Goal: Information Seeking & Learning: Learn about a topic

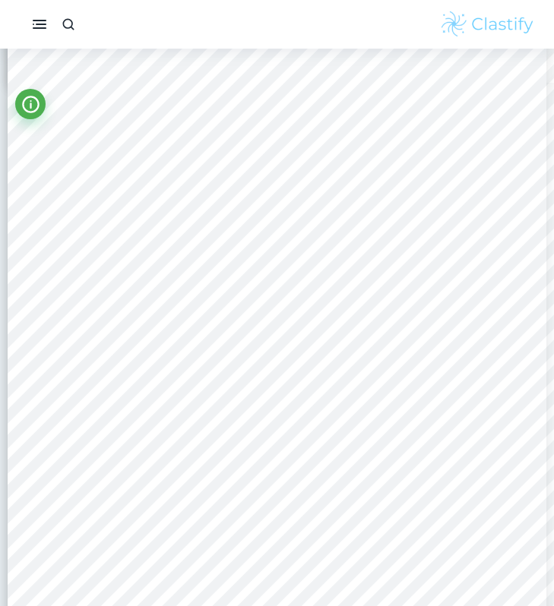
scroll to position [878, 0]
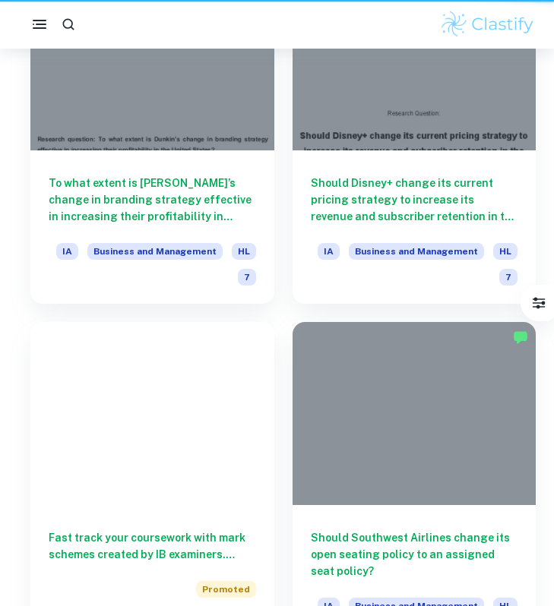
scroll to position [376, 0]
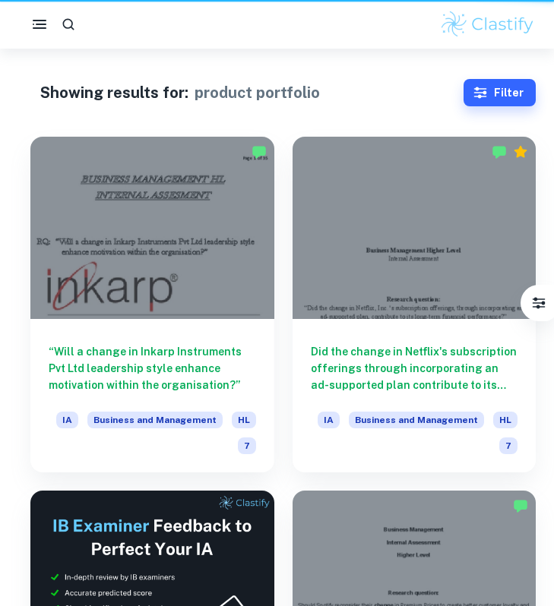
scroll to position [113, 0]
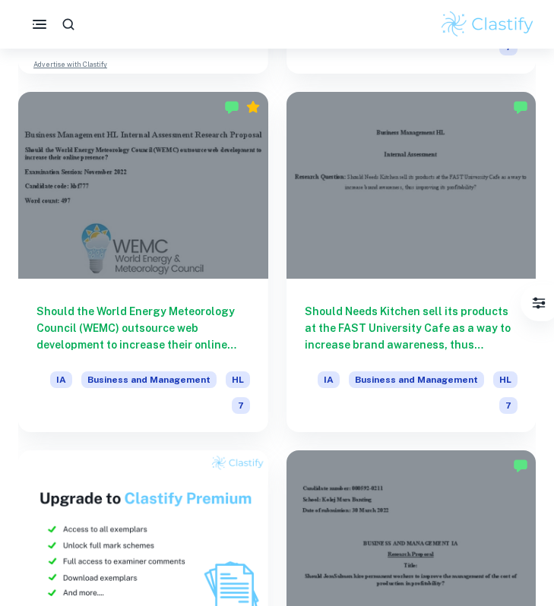
scroll to position [3979, 0]
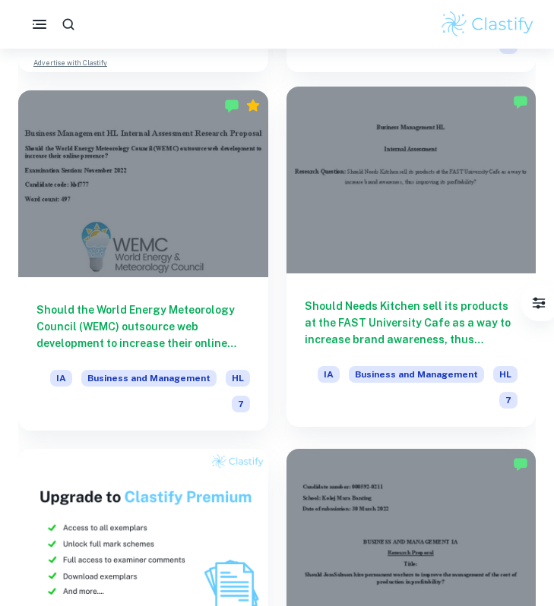
click at [454, 296] on div "Should Needs Kitchen sell its products at the FAST University Cafe as a way to …" at bounding box center [412, 351] width 250 height 154
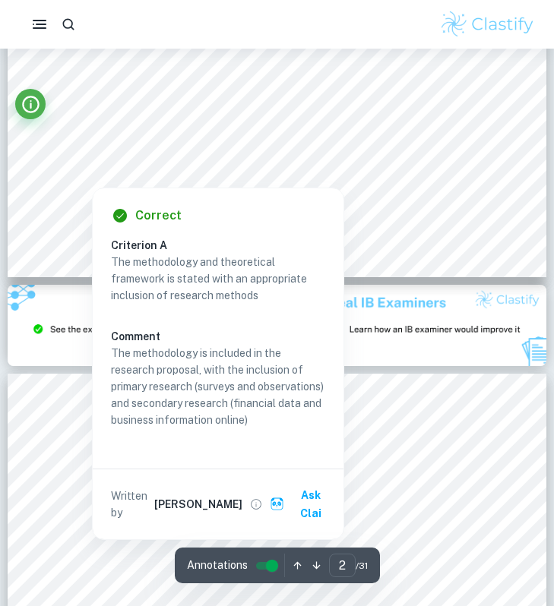
type input "3"
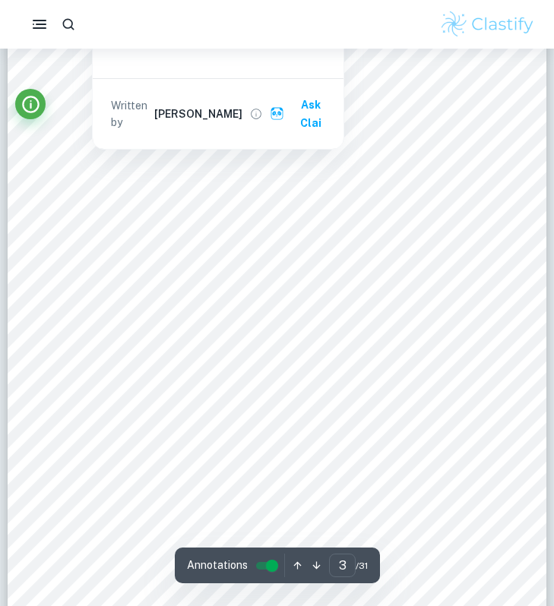
scroll to position [1725, 0]
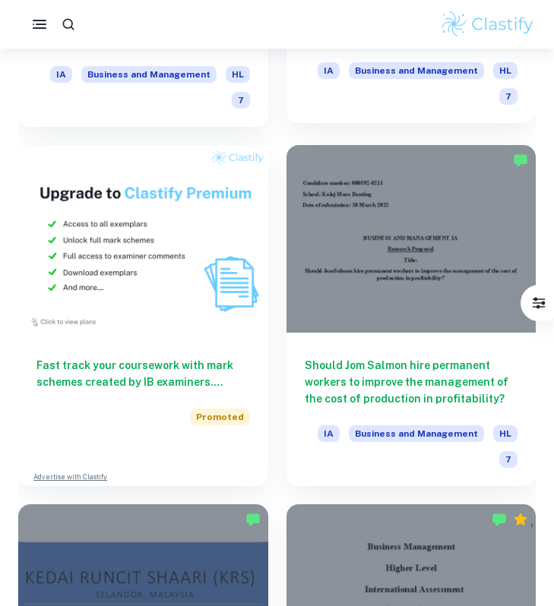
scroll to position [4285, 0]
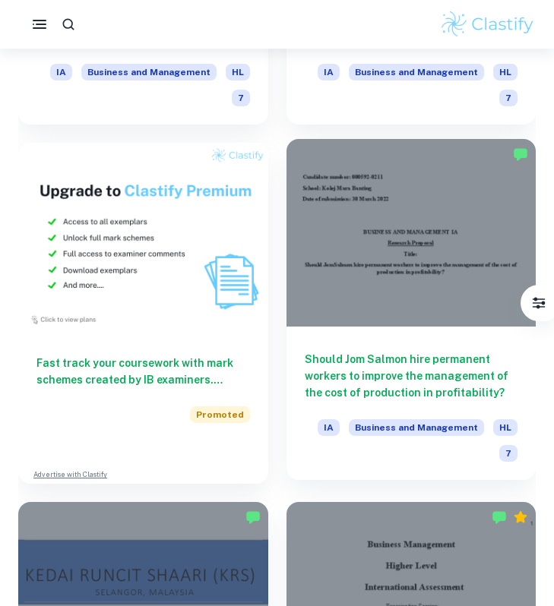
click at [331, 275] on div at bounding box center [412, 232] width 250 height 187
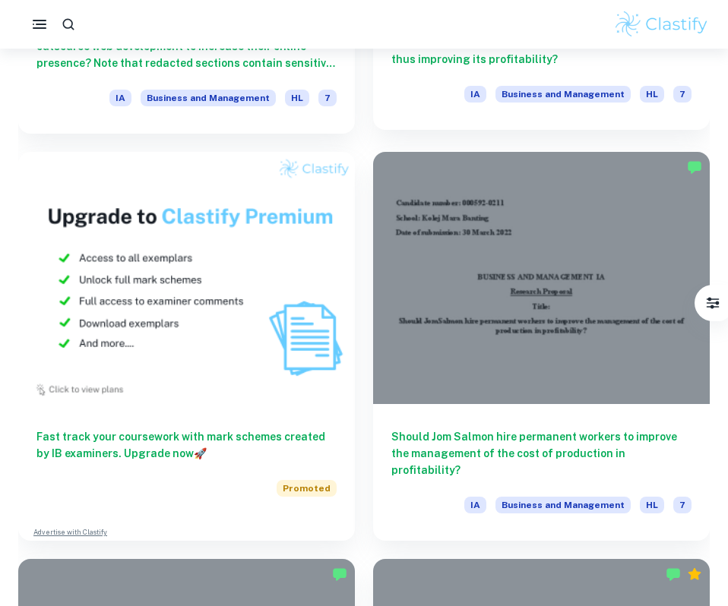
scroll to position [4812, 0]
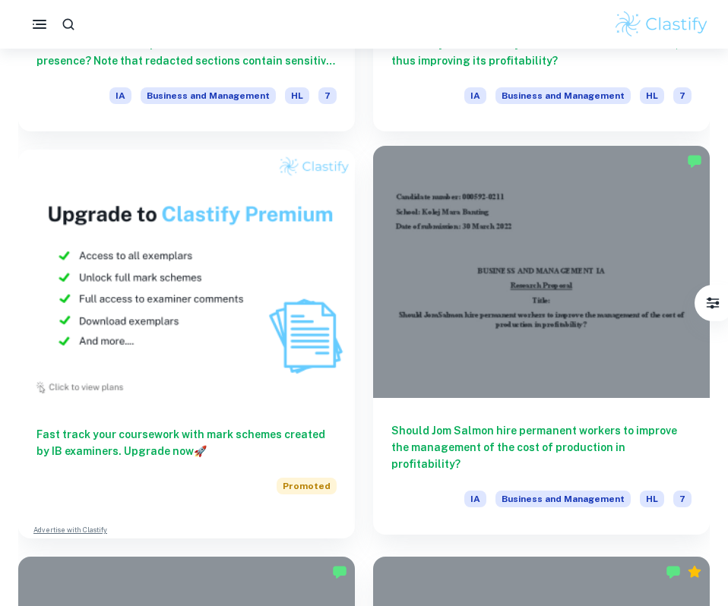
click at [439, 391] on div at bounding box center [541, 272] width 337 height 252
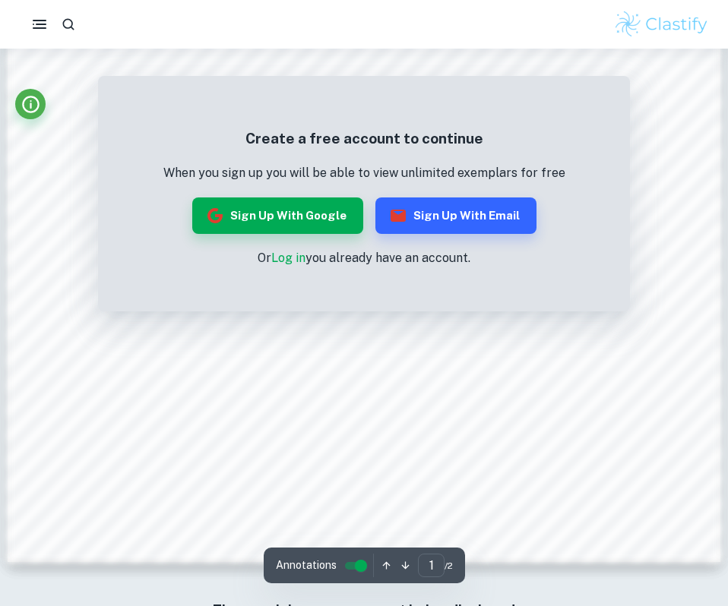
scroll to position [1414, 0]
